Goal: Task Accomplishment & Management: Use online tool/utility

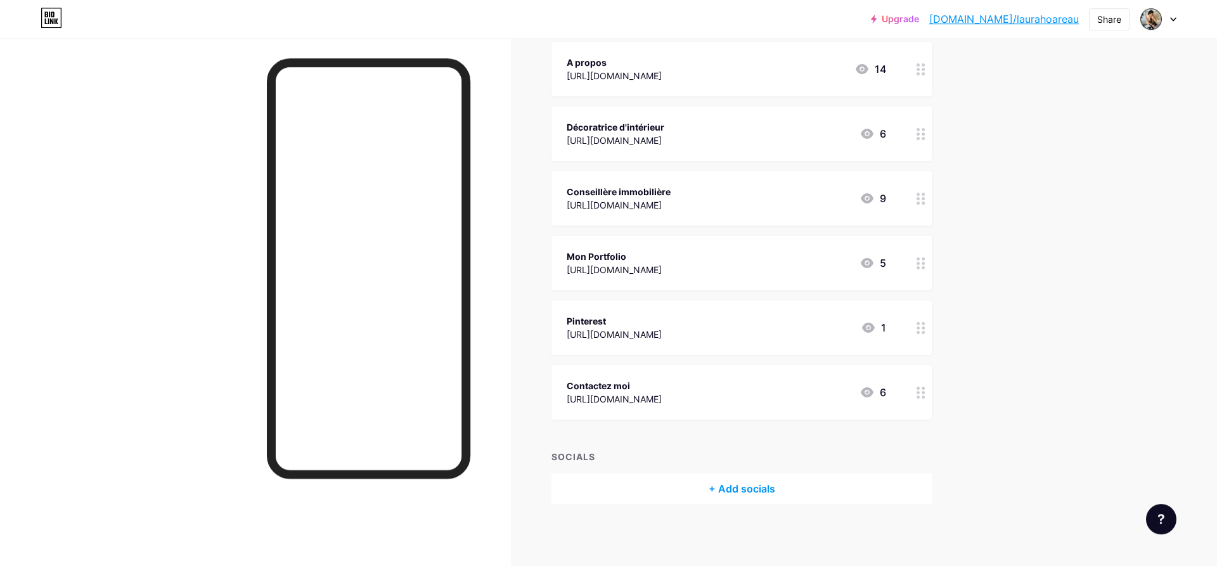
scroll to position [158, 0]
click at [919, 138] on circle at bounding box center [917, 137] width 3 height 3
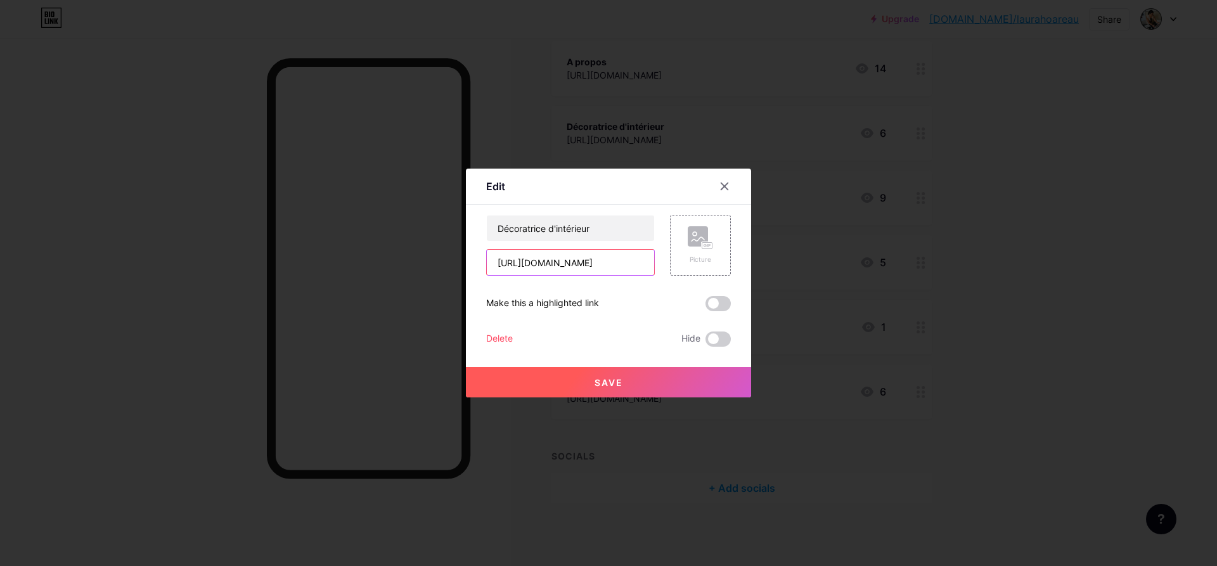
click at [620, 260] on input "[URL][DOMAIN_NAME]" at bounding box center [570, 262] width 167 height 25
click at [601, 359] on div "Save" at bounding box center [608, 372] width 285 height 51
paste input "[URL][DOMAIN_NAME]"
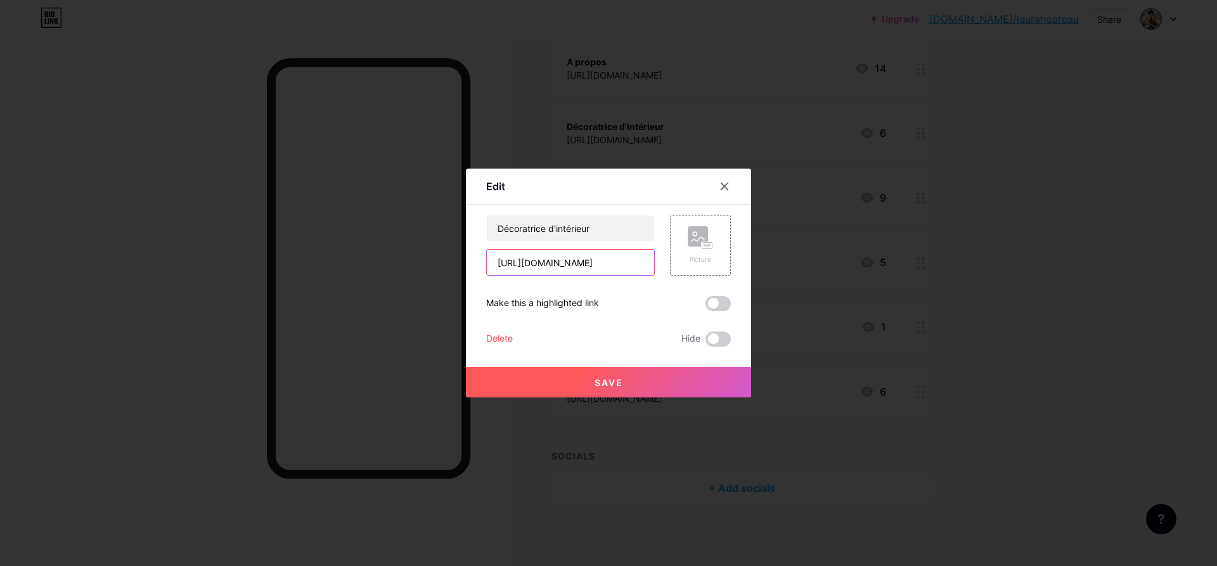
scroll to position [0, 117]
type input "[URL][DOMAIN_NAME]"
click at [718, 189] on div at bounding box center [724, 186] width 23 height 23
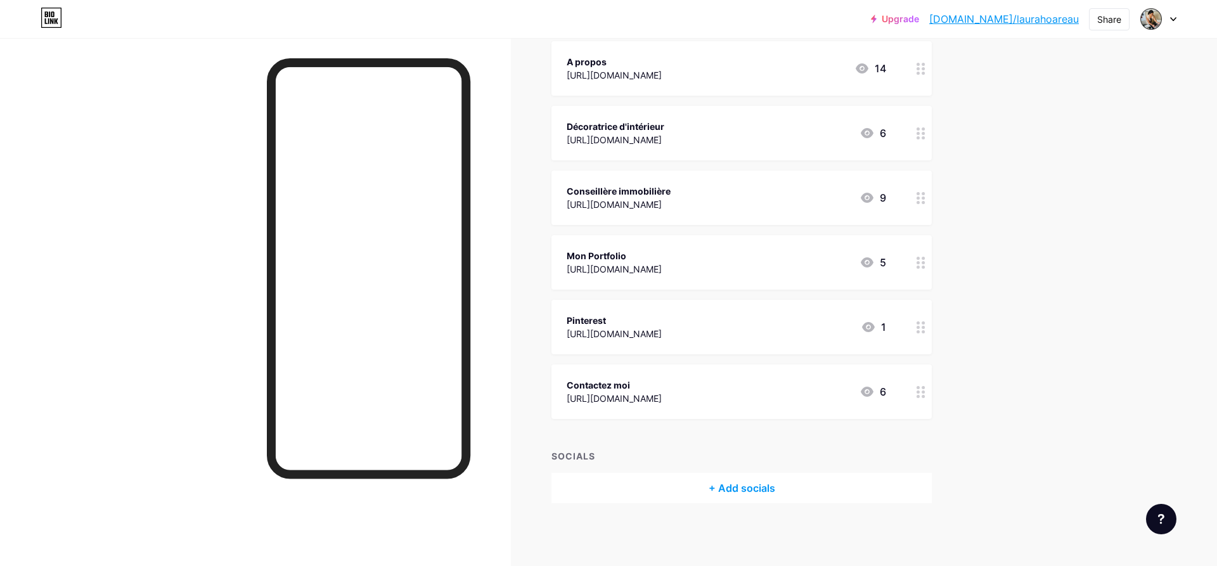
click at [913, 132] on div at bounding box center [921, 133] width 22 height 55
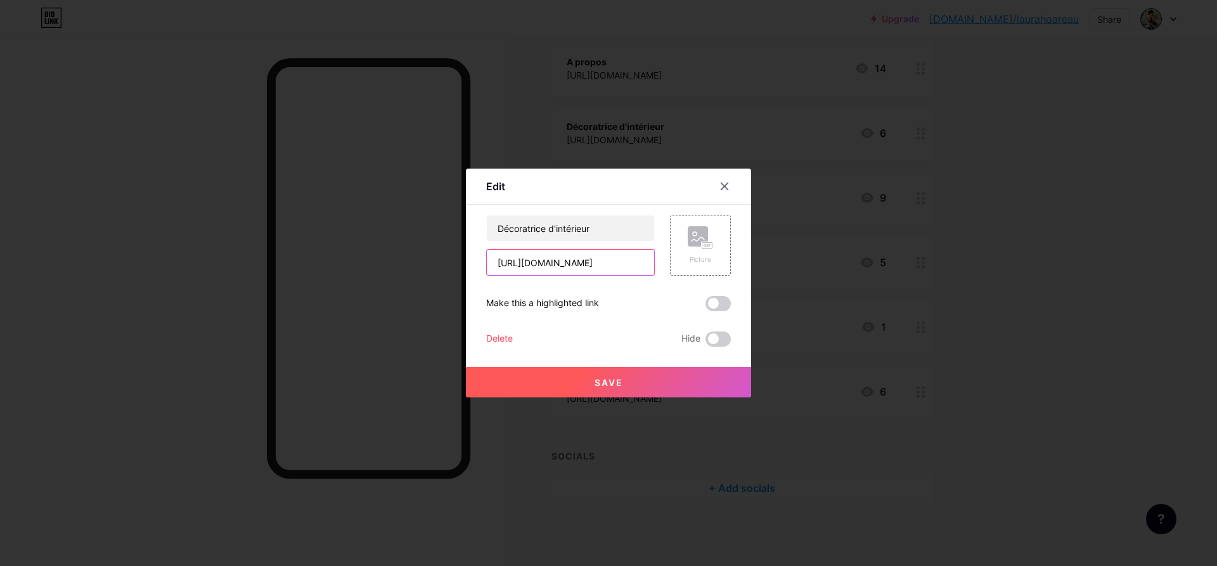
click at [561, 269] on input "[URL][DOMAIN_NAME]" at bounding box center [570, 262] width 167 height 25
paste input "[URL][DOMAIN_NAME]"
type input "[URL][DOMAIN_NAME]"
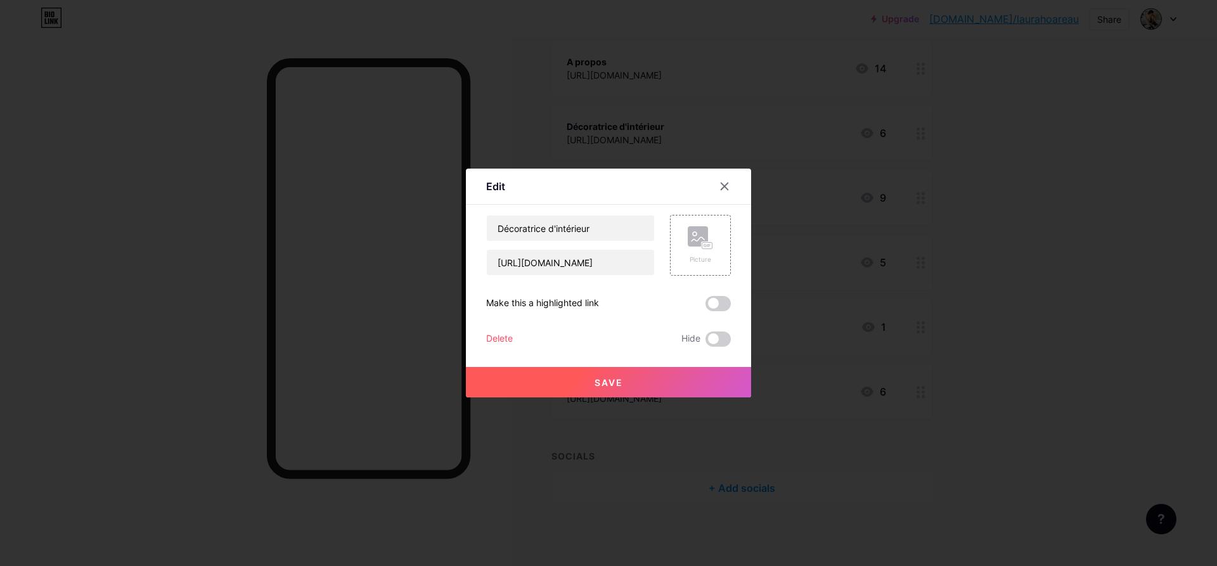
click at [876, 258] on div at bounding box center [608, 283] width 1217 height 566
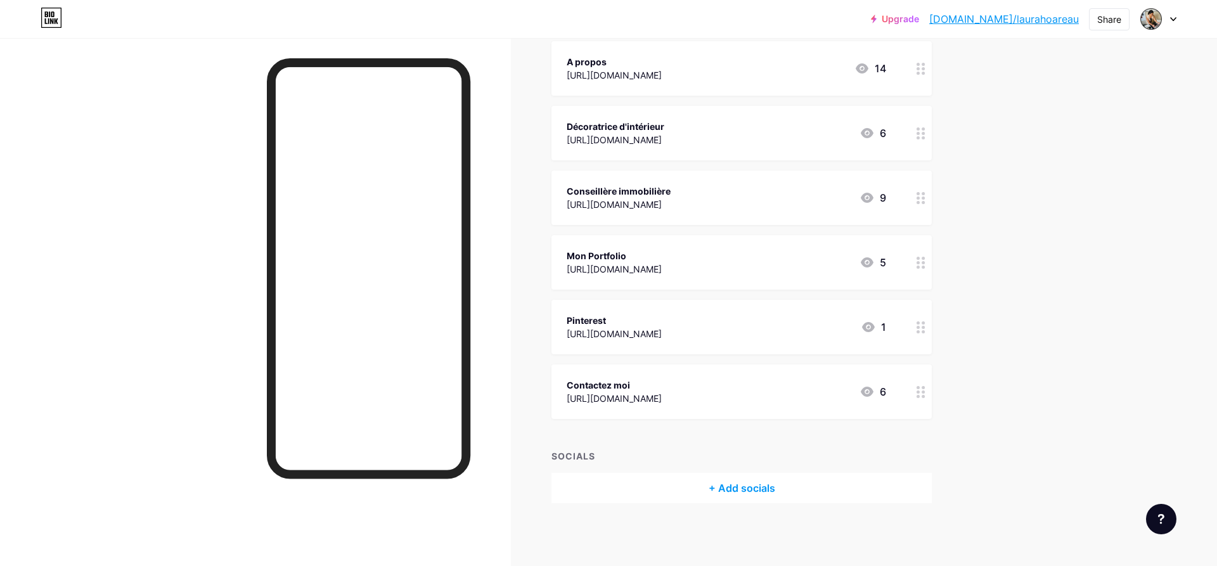
click at [917, 134] on circle at bounding box center [917, 133] width 3 height 3
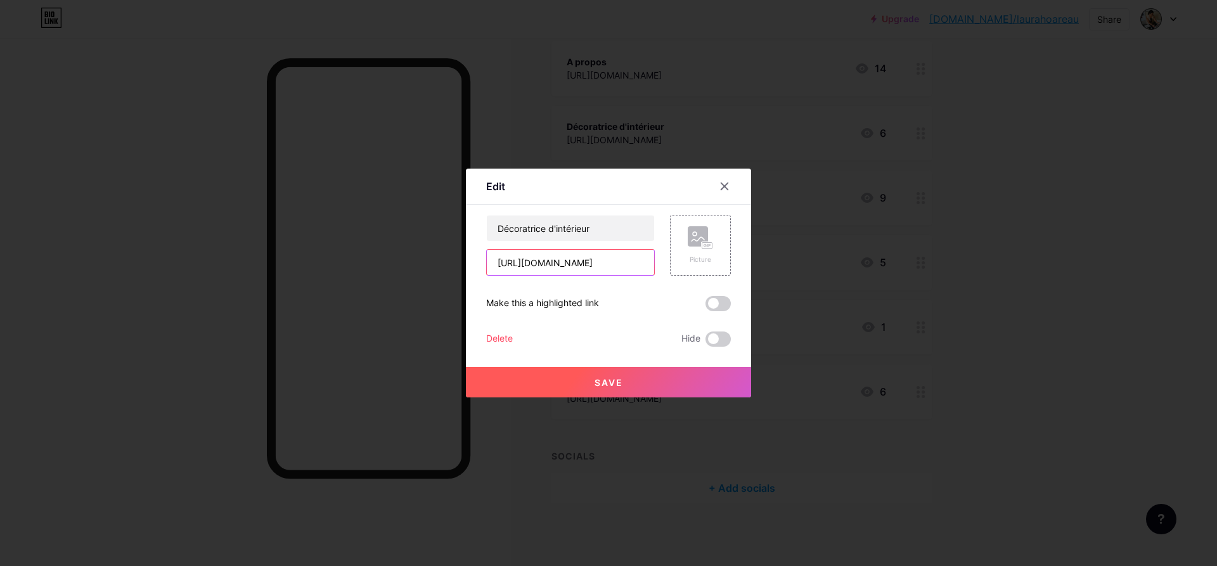
click at [595, 271] on input "[URL][DOMAIN_NAME]" at bounding box center [570, 262] width 167 height 25
click at [594, 271] on input "[URL][DOMAIN_NAME]" at bounding box center [570, 262] width 167 height 25
paste input "[URL][DOMAIN_NAME]"
type input "[URL][DOMAIN_NAME]"
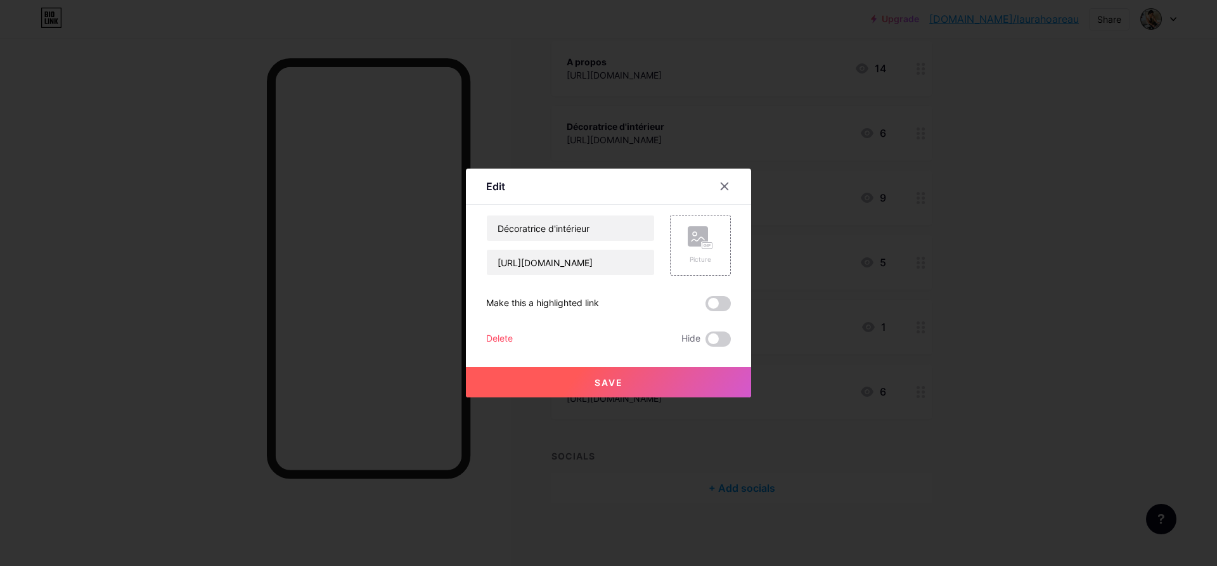
click at [641, 393] on button "Save" at bounding box center [608, 382] width 285 height 30
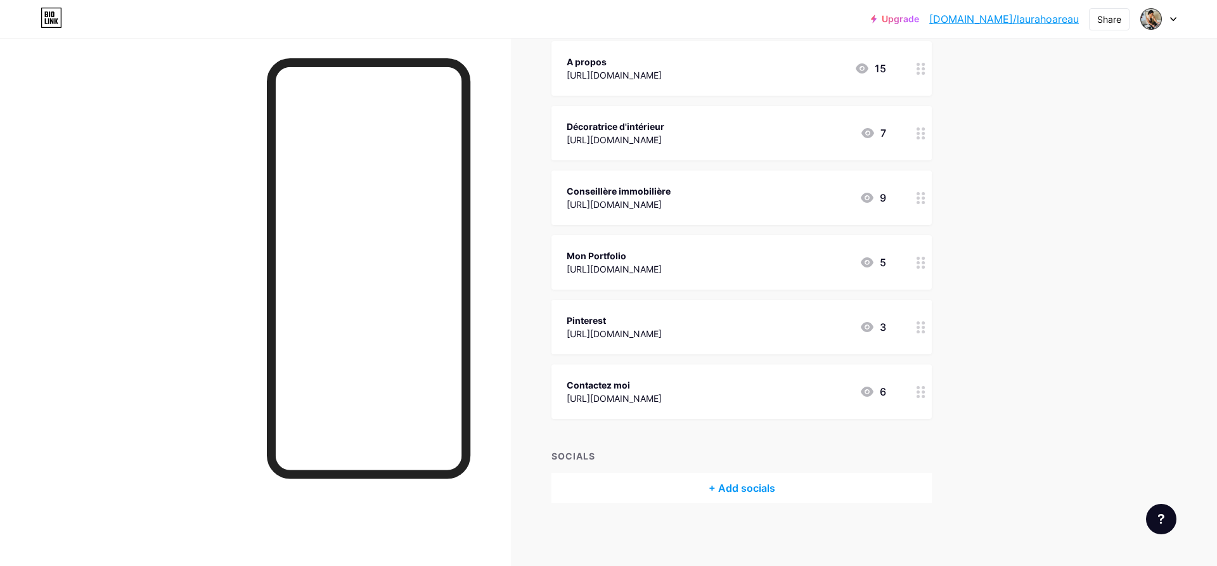
click at [868, 135] on icon at bounding box center [867, 133] width 13 height 10
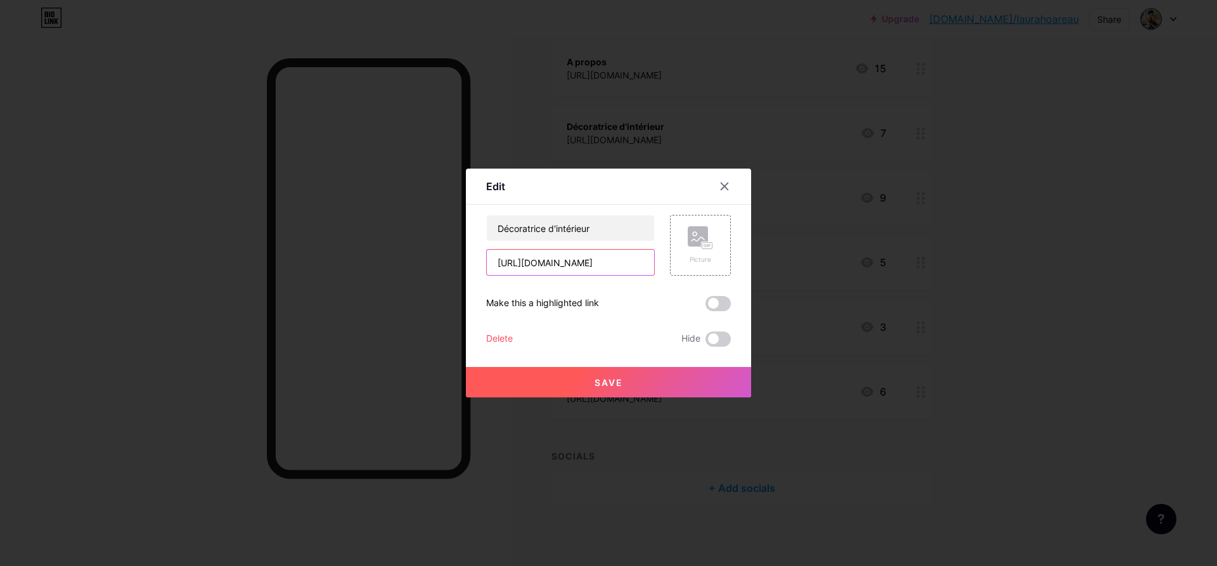
click at [605, 267] on input "[URL][DOMAIN_NAME]" at bounding box center [570, 262] width 167 height 25
click at [812, 286] on div at bounding box center [608, 283] width 1217 height 566
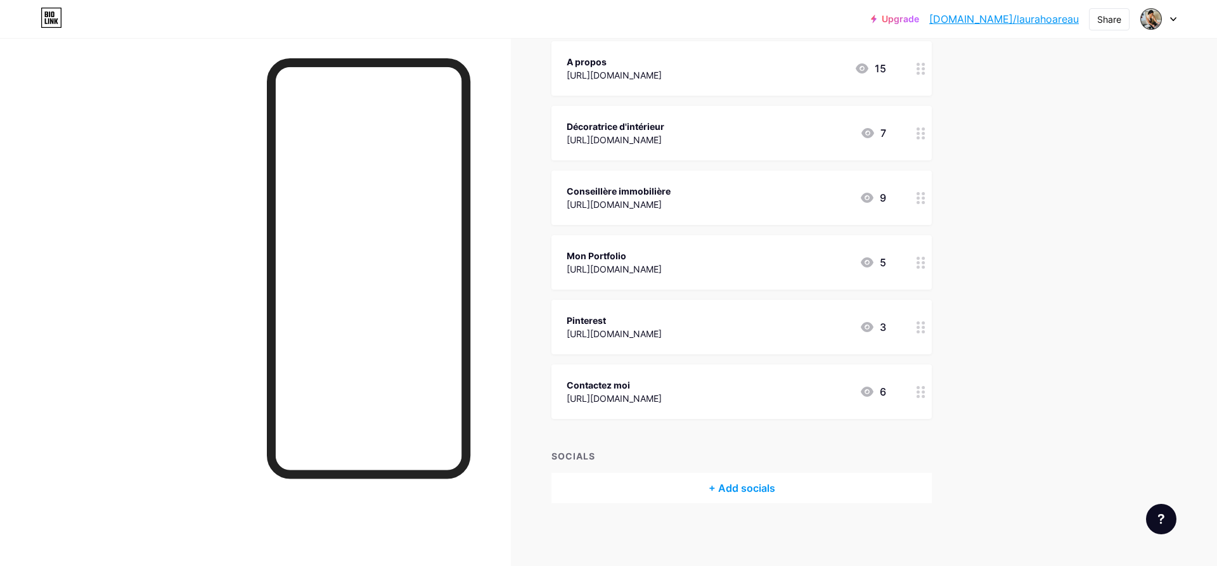
click at [868, 134] on icon at bounding box center [867, 133] width 13 height 10
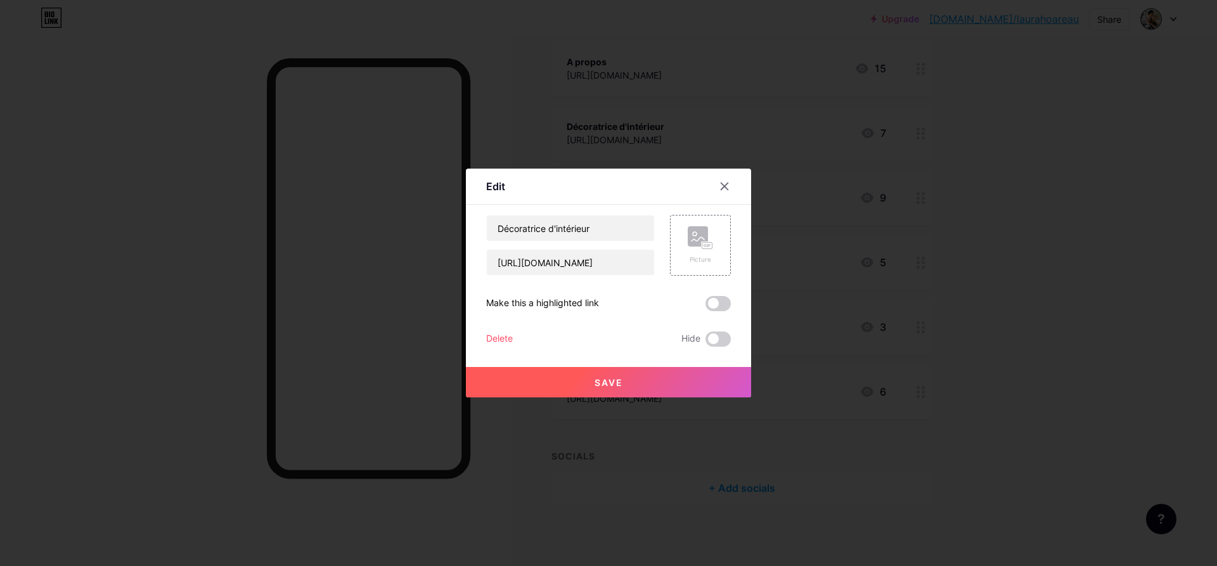
click at [634, 385] on button "Save" at bounding box center [608, 382] width 285 height 30
